Goal: Task Accomplishment & Management: Manage account settings

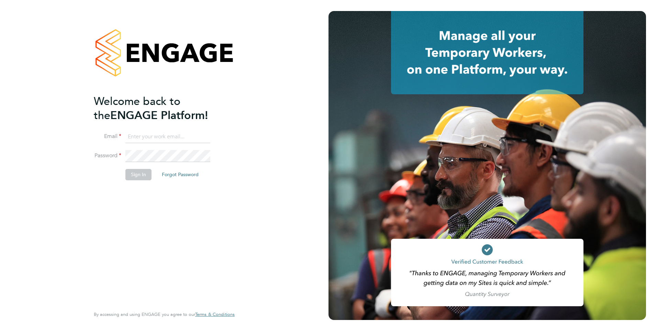
type input "dean.woodcock-davis@bgis.com"
click at [132, 178] on button "Sign In" at bounding box center [138, 174] width 26 height 11
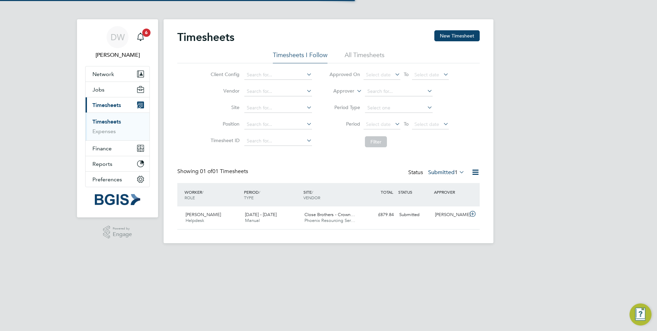
scroll to position [18, 60]
click at [329, 214] on span "Close Brothers - Crown…" at bounding box center [329, 214] width 51 height 6
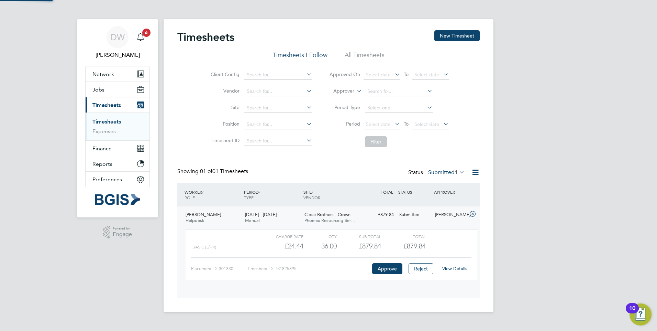
scroll to position [12, 67]
click at [382, 274] on button "Approve" at bounding box center [387, 268] width 30 height 11
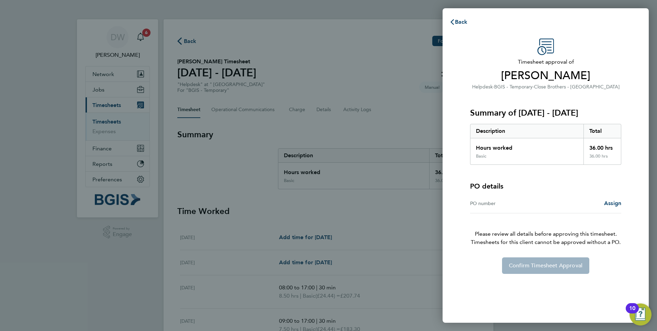
click at [500, 203] on div "PO number" at bounding box center [508, 203] width 76 height 8
click at [501, 205] on div "PO number" at bounding box center [508, 203] width 76 height 8
click at [605, 206] on link "Assign" at bounding box center [612, 203] width 17 height 8
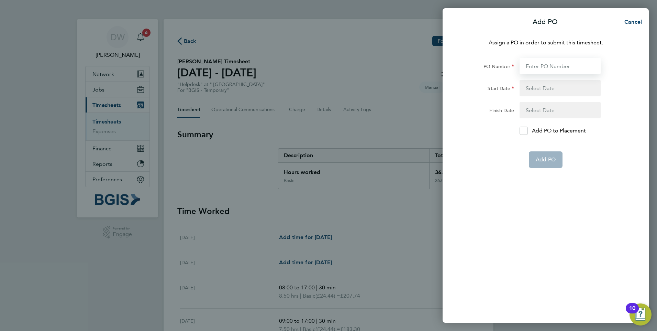
click at [540, 70] on input "PO Number" at bounding box center [559, 66] width 81 height 16
paste input "PSP2509300075"
type input "PSP2509300075"
click at [535, 85] on button "button" at bounding box center [559, 88] width 81 height 16
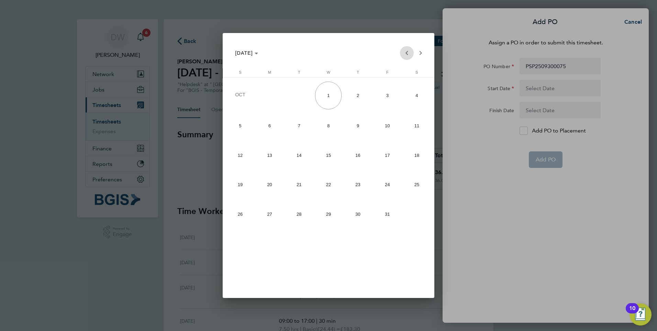
click at [404, 51] on span "Previous month" at bounding box center [407, 53] width 14 height 14
click at [271, 217] on span "22" at bounding box center [269, 212] width 26 height 26
type input "22 Sep 25"
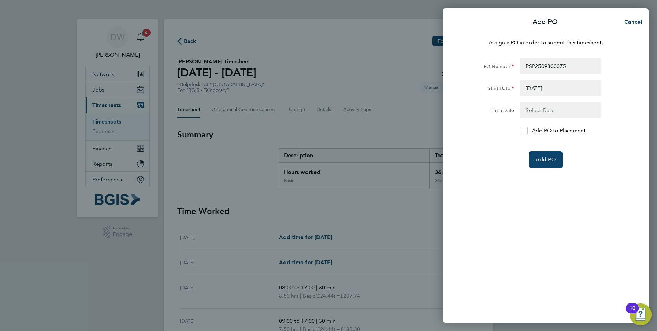
click at [565, 106] on button "button" at bounding box center [559, 110] width 81 height 16
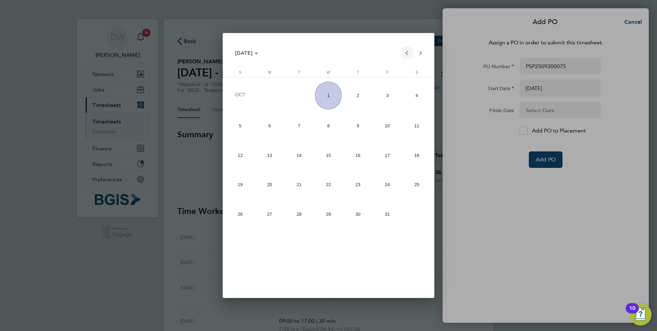
click at [404, 53] on span "Previous month" at bounding box center [407, 53] width 14 height 14
click at [390, 217] on span "26" at bounding box center [387, 212] width 26 height 26
type input "26 Sep 25"
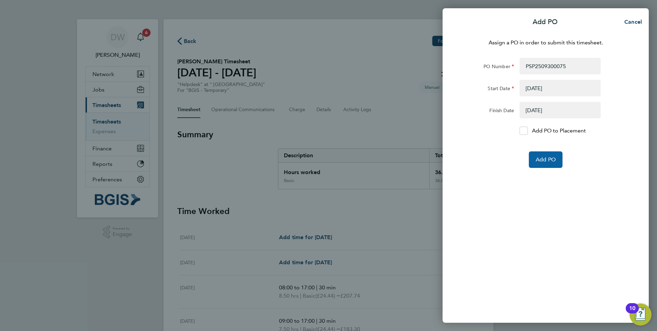
click at [538, 158] on span "Add PO" at bounding box center [546, 159] width 20 height 7
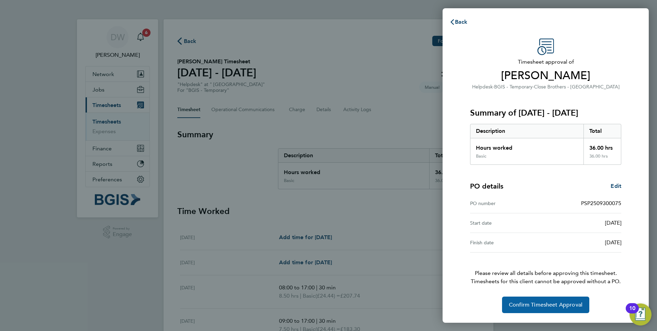
click at [523, 301] on button "Confirm Timesheet Approval" at bounding box center [545, 304] width 87 height 16
